Goal: Obtain resource: Download file/media

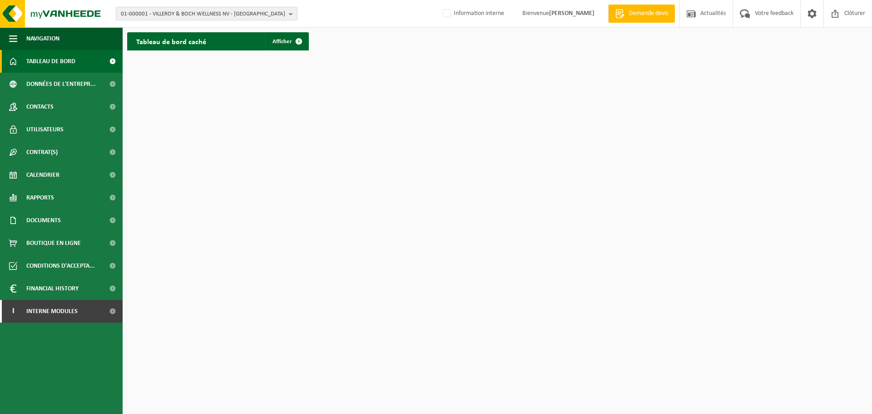
click at [157, 12] on span "01-000001 - VILLEROY & BOCH WELLNESS NV - ROESELARE" at bounding box center [203, 14] width 164 height 14
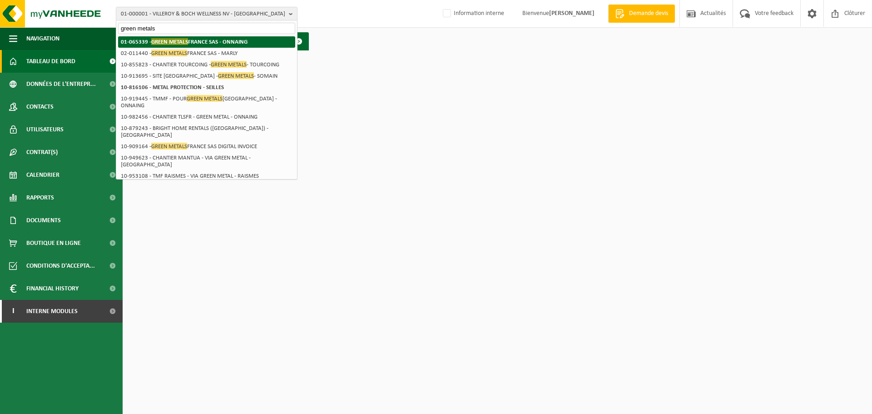
type input "green metals"
click at [163, 40] on span "GREEN METALS" at bounding box center [169, 41] width 37 height 7
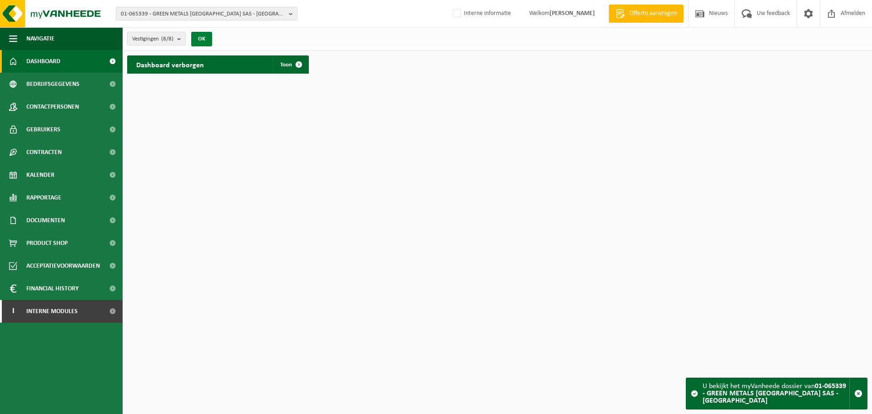
click at [205, 40] on button "OK" at bounding box center [201, 39] width 21 height 15
click at [292, 61] on span at bounding box center [299, 64] width 18 height 18
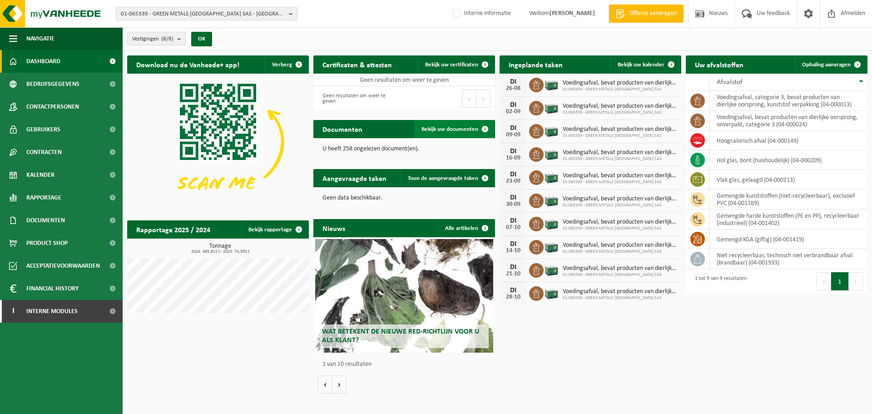
click at [440, 129] on span "Bekijk uw documenten" at bounding box center [450, 129] width 57 height 6
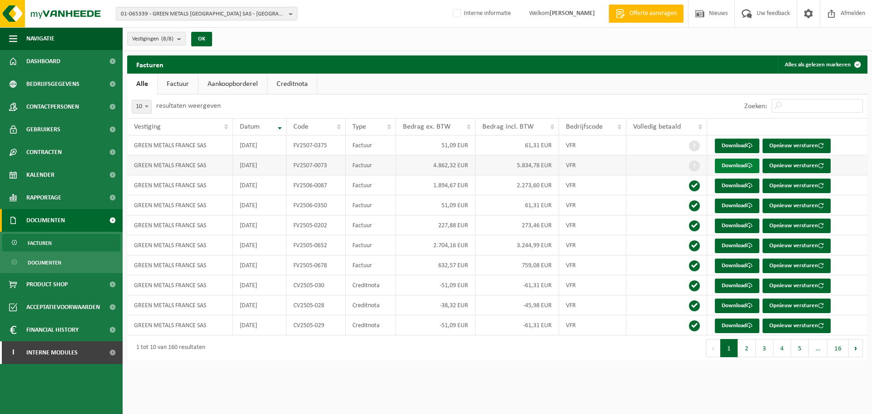
click at [730, 165] on link "Download" at bounding box center [737, 166] width 45 height 15
click at [727, 144] on link "Download" at bounding box center [737, 146] width 45 height 15
click at [731, 165] on link "Download" at bounding box center [737, 166] width 45 height 15
